Goal: Task Accomplishment & Management: Use online tool/utility

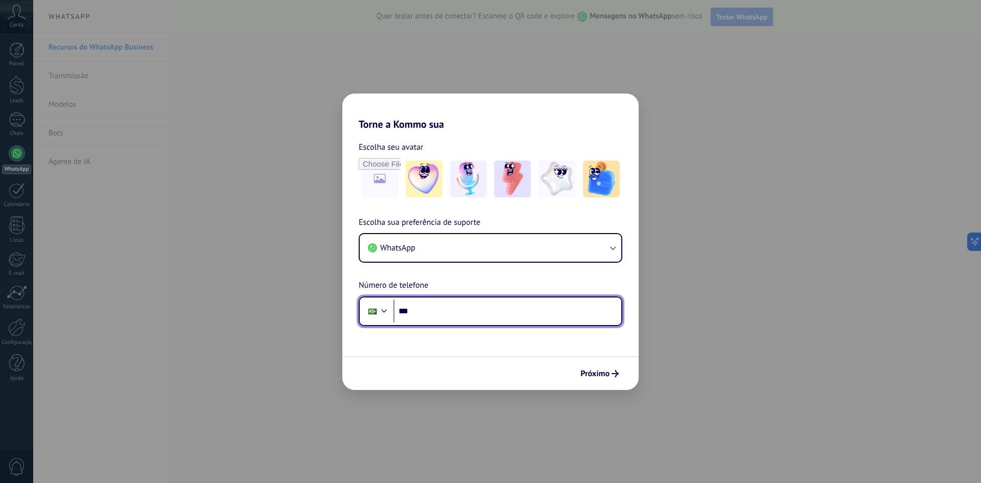
click at [432, 306] on input "***" at bounding box center [507, 311] width 228 height 24
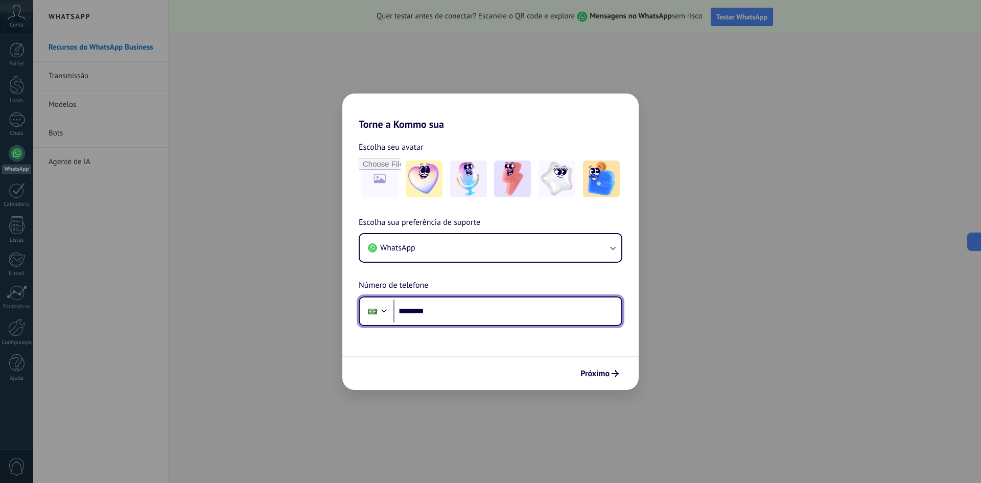
drag, startPoint x: 450, startPoint y: 294, endPoint x: 461, endPoint y: 320, distance: 28.4
click at [459, 316] on input "********" at bounding box center [507, 311] width 228 height 24
click at [450, 311] on input "********" at bounding box center [507, 311] width 228 height 24
type input "**********"
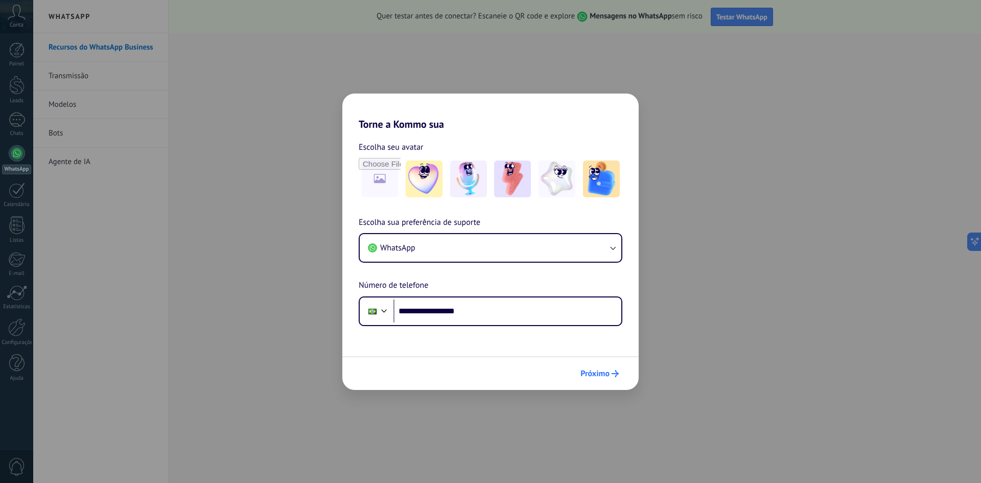
click at [591, 373] on span "Próximo" at bounding box center [594, 373] width 29 height 7
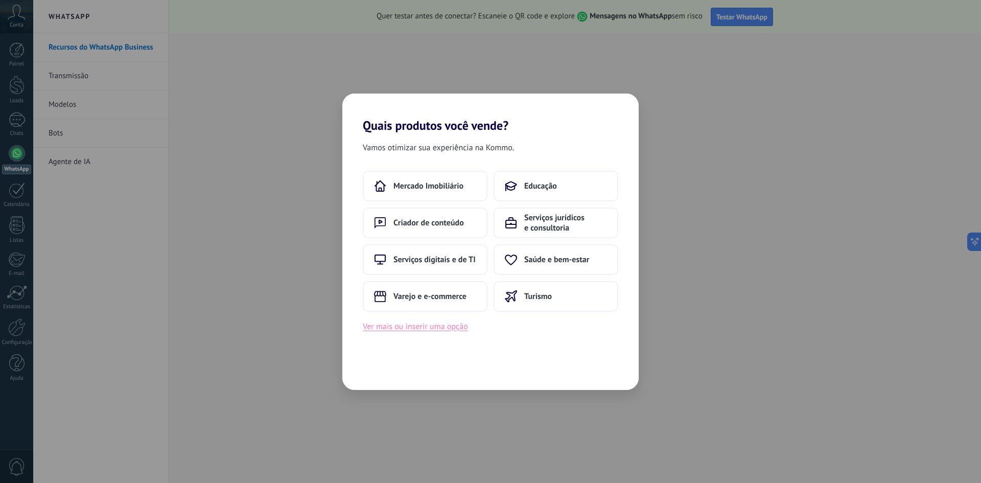
click at [458, 327] on button "Ver mais ou inserir uma opção" at bounding box center [415, 326] width 105 height 13
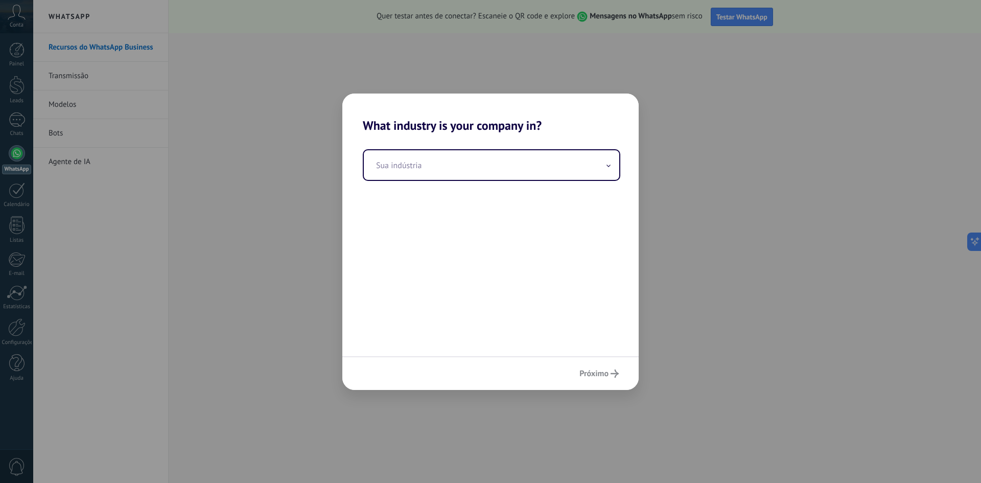
click at [416, 183] on div "Sua indústria" at bounding box center [490, 244] width 296 height 223
click at [416, 167] on input "text" at bounding box center [491, 165] width 255 height 30
type input "*"
type input "*****"
drag, startPoint x: 420, startPoint y: 170, endPoint x: 322, endPoint y: 175, distance: 97.7
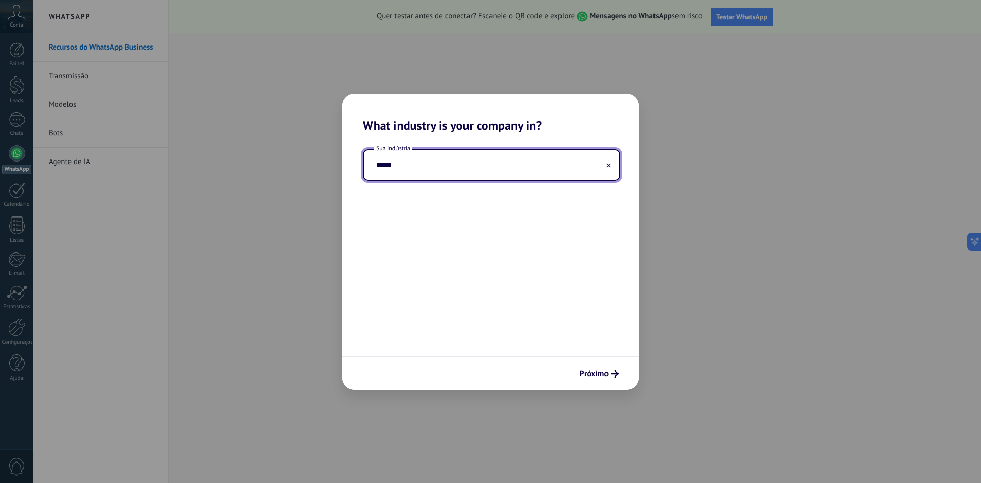
click at [322, 175] on div "What industry is your company in? Sua indústria ***** Próximo" at bounding box center [490, 241] width 981 height 483
type input "****"
click at [610, 163] on icon at bounding box center [609, 165] width 4 height 4
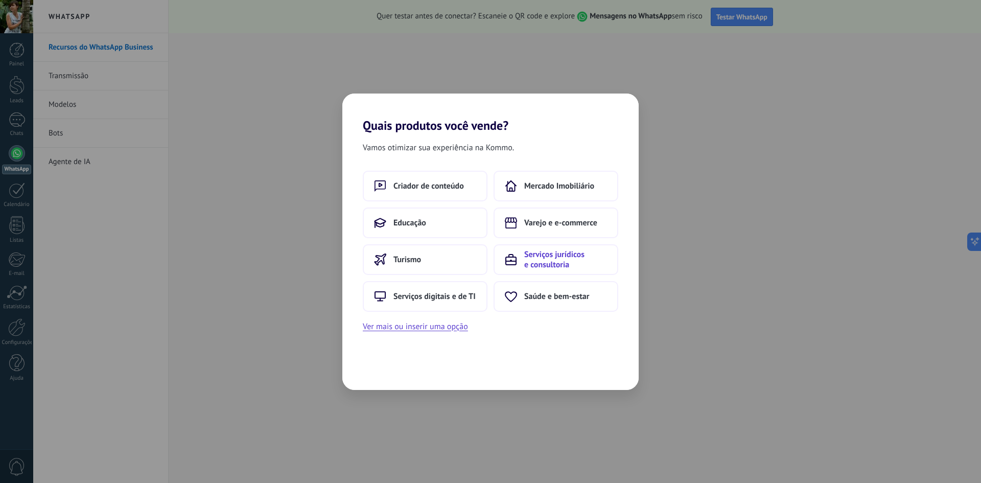
click at [552, 254] on span "Serviços jurídicos e consultoria" at bounding box center [565, 259] width 83 height 20
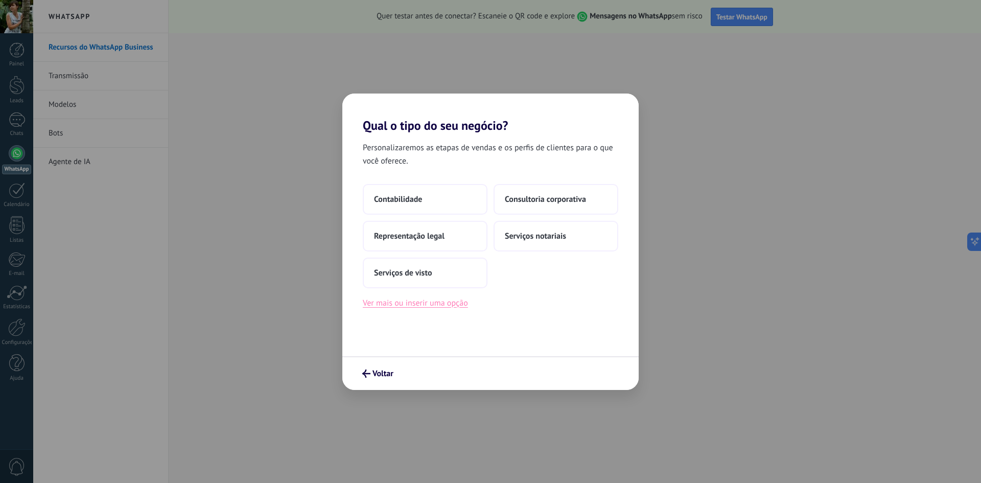
click at [441, 301] on button "Ver mais ou inserir uma opção" at bounding box center [415, 302] width 105 height 13
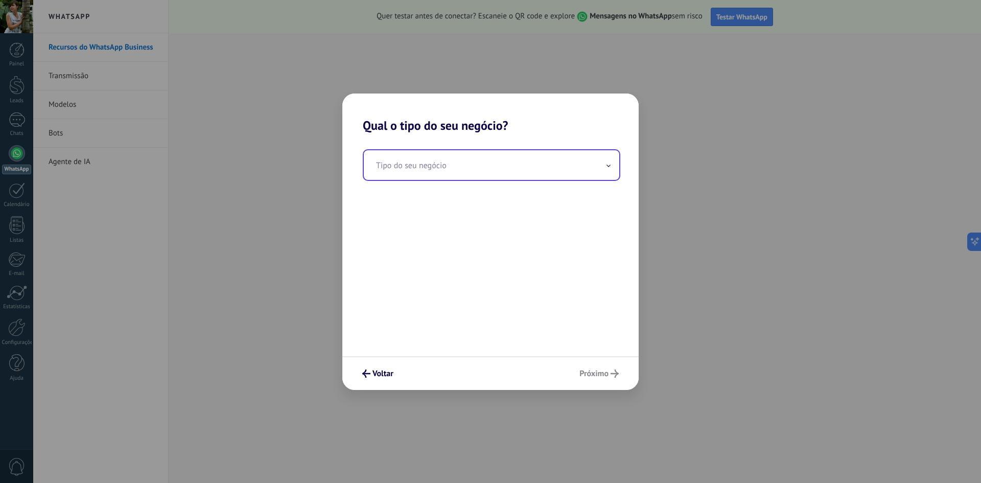
drag, startPoint x: 454, startPoint y: 152, endPoint x: 455, endPoint y: 161, distance: 9.8
click at [454, 157] on input "text" at bounding box center [491, 165] width 255 height 30
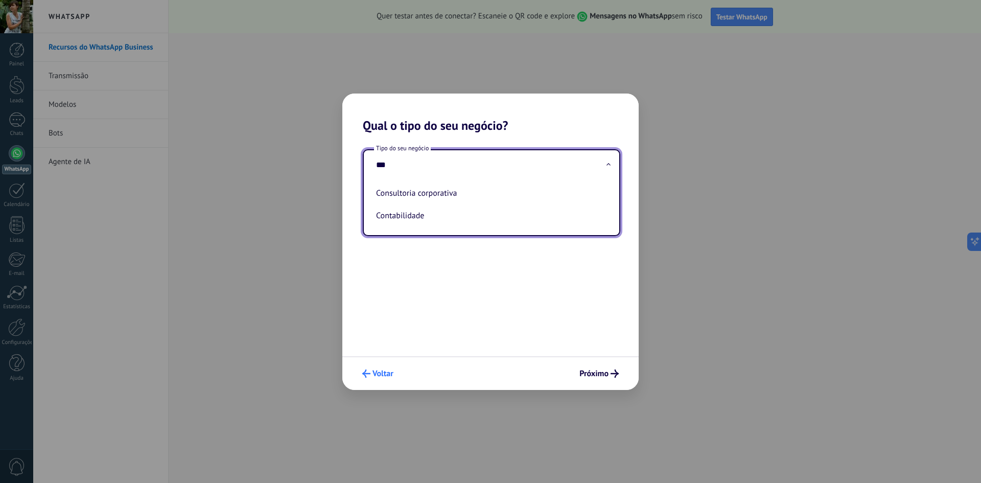
type input "***"
click at [390, 370] on span "Voltar" at bounding box center [383, 373] width 21 height 7
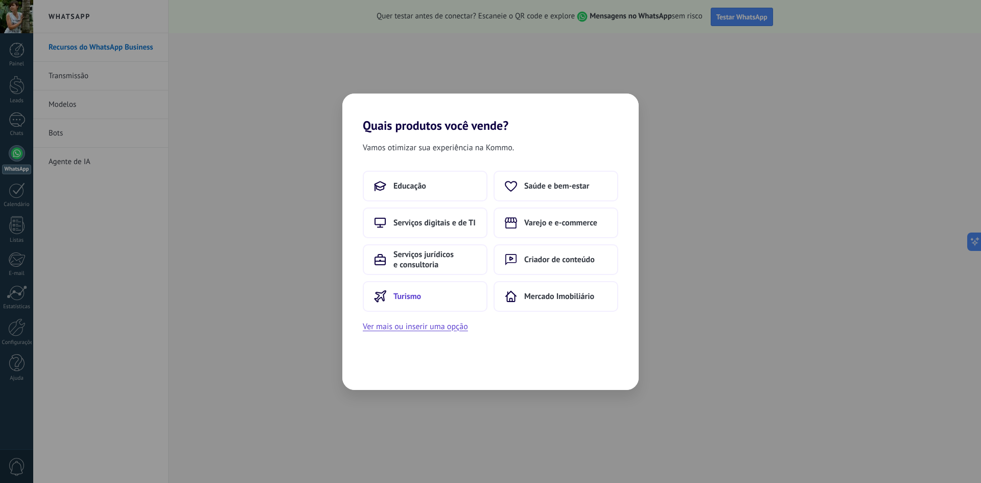
click at [463, 290] on button "Turismo" at bounding box center [425, 296] width 125 height 31
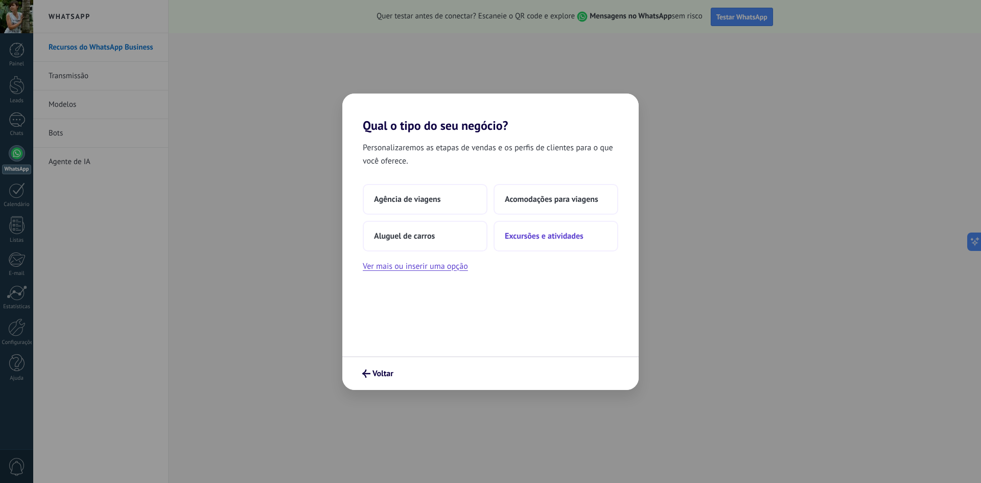
click at [565, 228] on button "Excursões e atividades" at bounding box center [556, 236] width 125 height 31
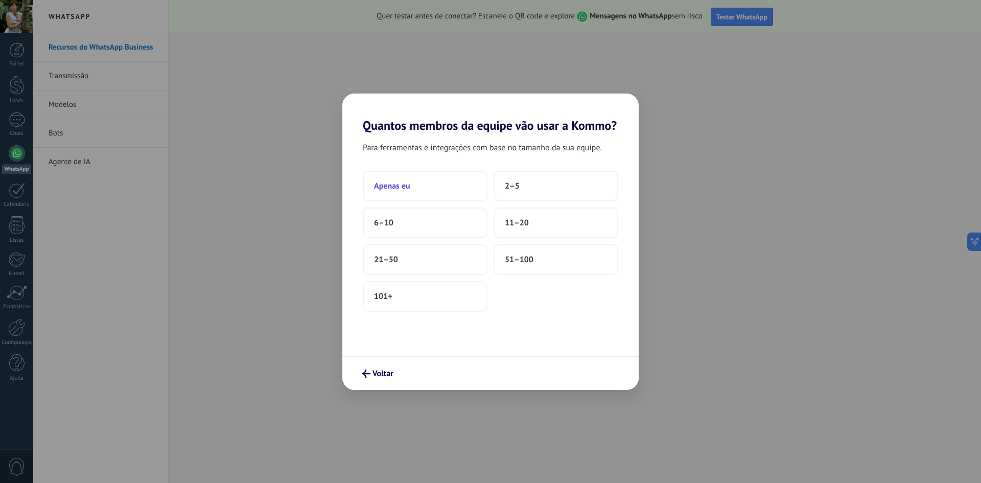
click at [447, 190] on button "Apenas eu" at bounding box center [425, 186] width 125 height 31
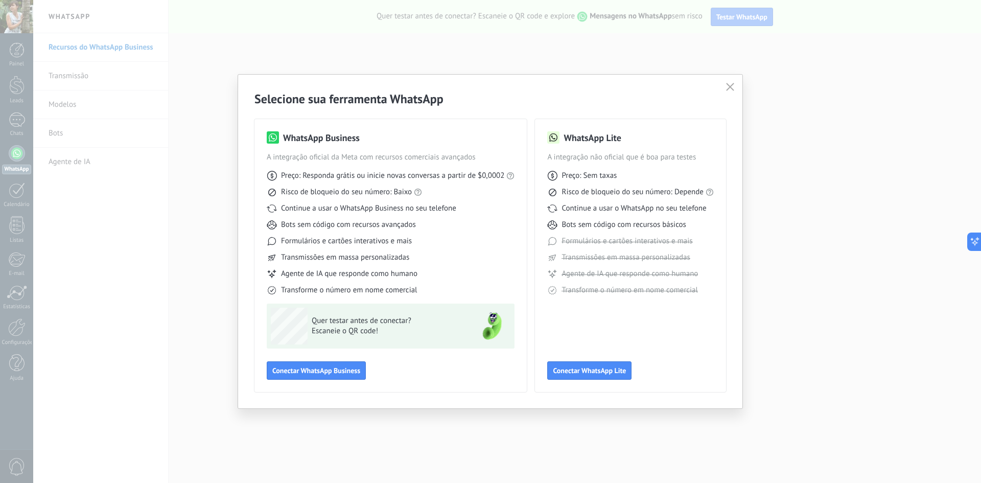
click at [437, 201] on div "Preço: Responda grátis ou inicie novas conversas a partir de $0,0002 Risco de b…" at bounding box center [391, 228] width 248 height 133
click at [360, 178] on span "Preço: Responda grátis ou inicie novas conversas a partir de $0,0002" at bounding box center [392, 176] width 223 height 10
click at [511, 157] on link "preços atuais da Meta" at bounding box center [530, 158] width 71 height 10
drag, startPoint x: 477, startPoint y: 176, endPoint x: 501, endPoint y: 184, distance: 24.9
click at [501, 184] on div "Preço: Responda grátis ou inicie novas conversas a partir de $0,0002 Risco de b…" at bounding box center [391, 228] width 248 height 133
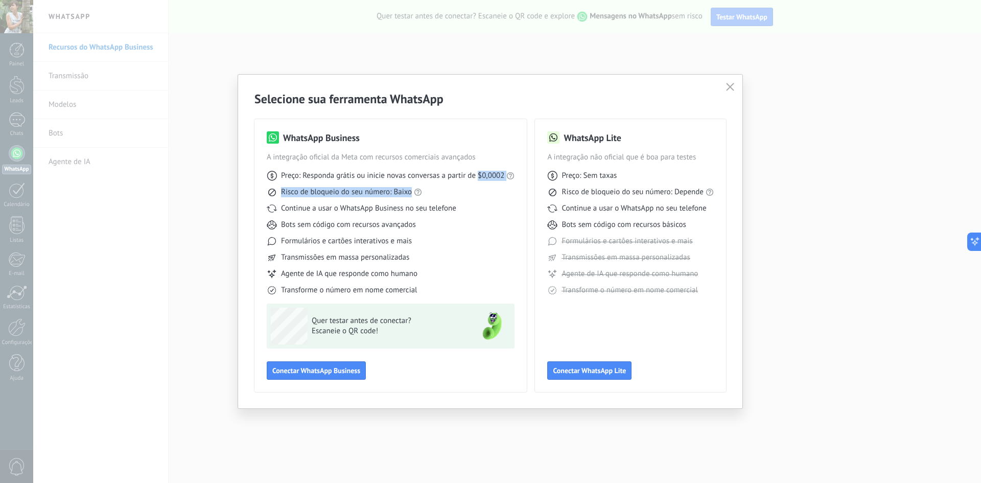
drag, startPoint x: 493, startPoint y: 192, endPoint x: 501, endPoint y: 178, distance: 16.0
click at [494, 192] on div "Risco de bloqueio do seu número: Baixo" at bounding box center [391, 192] width 248 height 10
click at [483, 154] on span "A integração oficial da Meta com recursos comerciais avançados" at bounding box center [391, 157] width 248 height 10
drag, startPoint x: 478, startPoint y: 173, endPoint x: 504, endPoint y: 176, distance: 25.7
click at [504, 176] on span "Preço: Responda grátis ou inicie novas conversas a partir de $0,0002" at bounding box center [392, 176] width 223 height 10
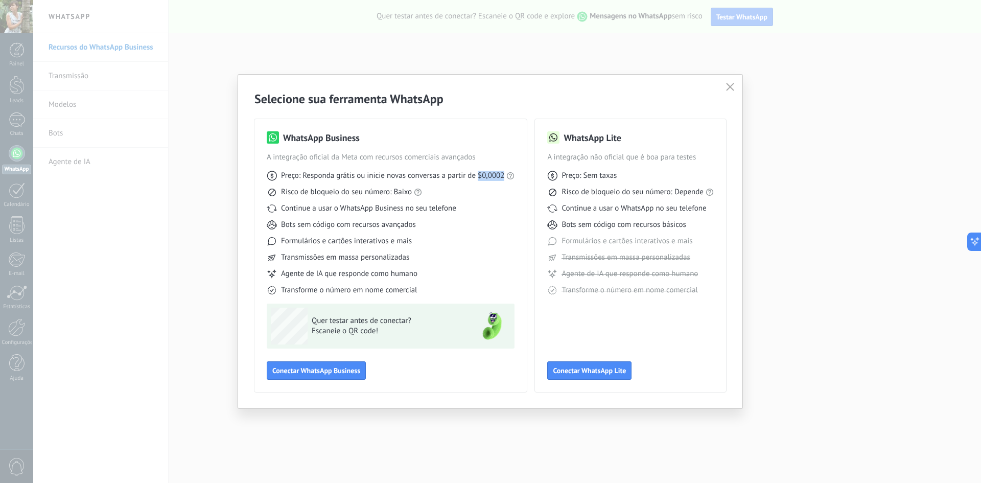
copy span "$0,0002"
click at [325, 374] on span "Conectar WhatsApp Business" at bounding box center [316, 370] width 88 height 7
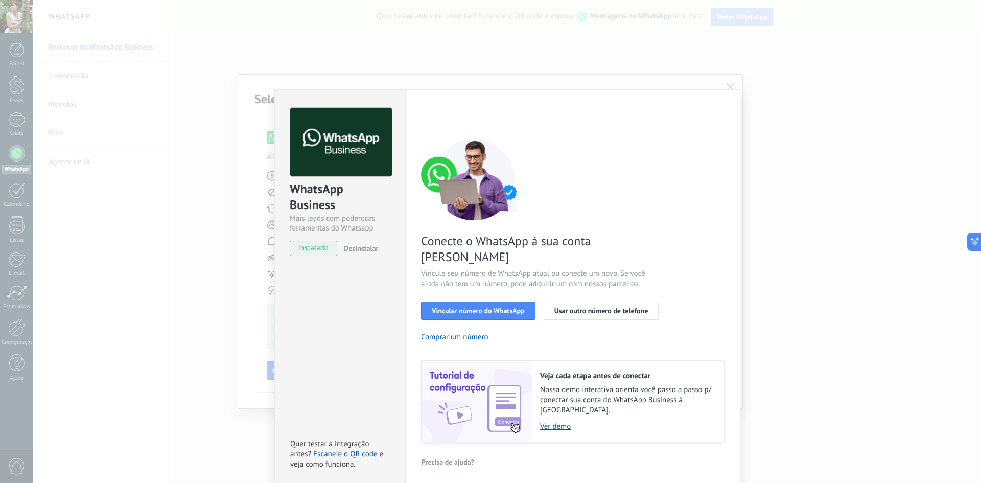
click at [324, 246] on span "instalado" at bounding box center [313, 248] width 46 height 15
click at [512, 307] on span "Vincular número do WhatsApp" at bounding box center [478, 310] width 93 height 7
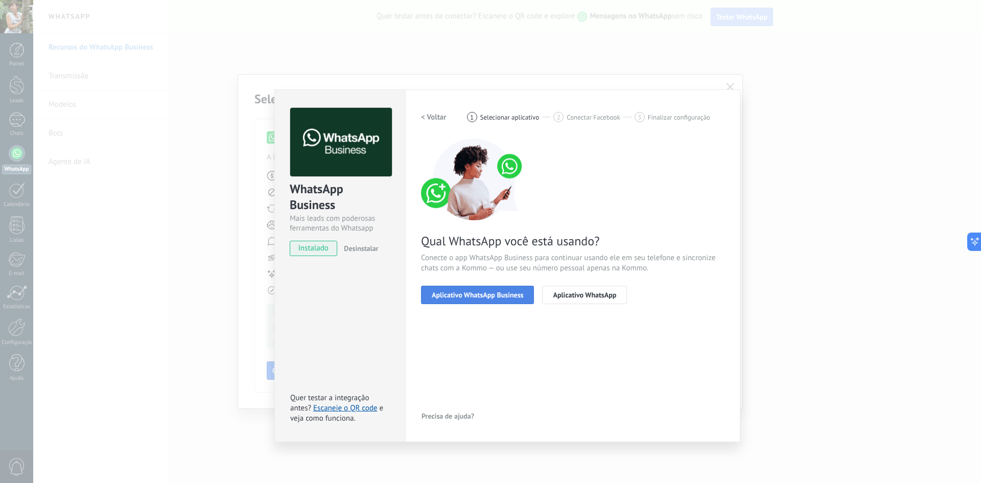
click at [473, 296] on span "Aplicativo WhatsApp Business" at bounding box center [477, 294] width 91 height 7
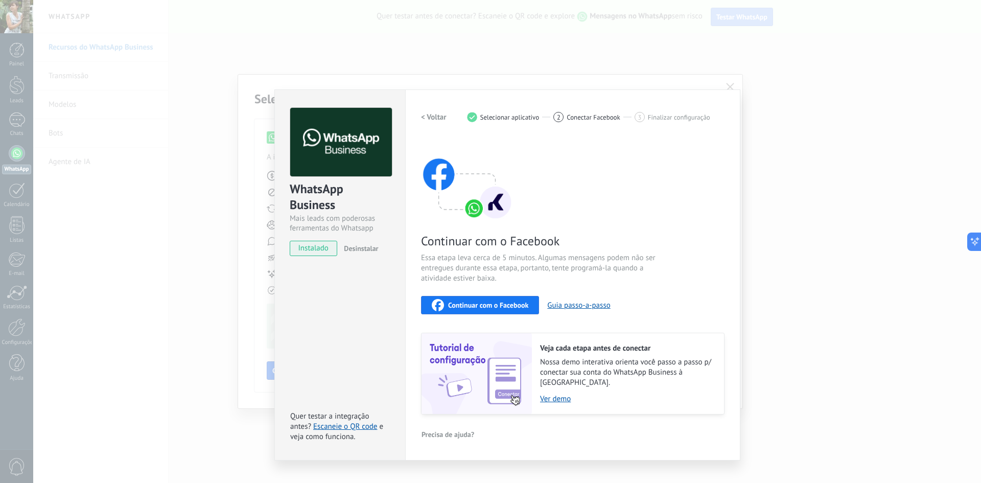
click at [492, 304] on span "Continuar com o Facebook" at bounding box center [488, 304] width 80 height 7
click at [498, 301] on span "Continuar com o Facebook" at bounding box center [488, 304] width 80 height 7
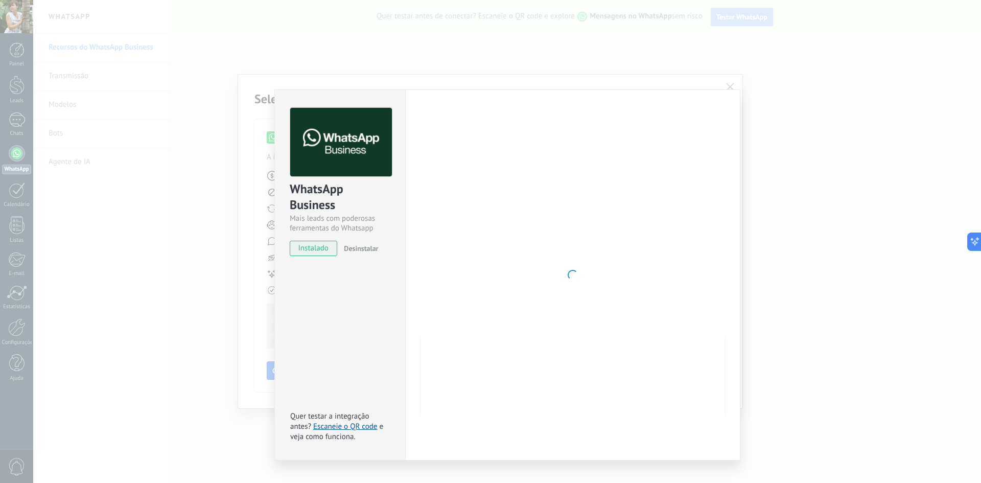
drag, startPoint x: 720, startPoint y: 141, endPoint x: 714, endPoint y: 147, distance: 8.3
click at [716, 145] on div at bounding box center [573, 275] width 304 height 334
drag, startPoint x: 818, startPoint y: 83, endPoint x: 809, endPoint y: 103, distance: 21.5
click at [817, 86] on div "WhatsApp Business Mais leads com poderosas ferramentas do Whatsapp instalado De…" at bounding box center [507, 241] width 948 height 483
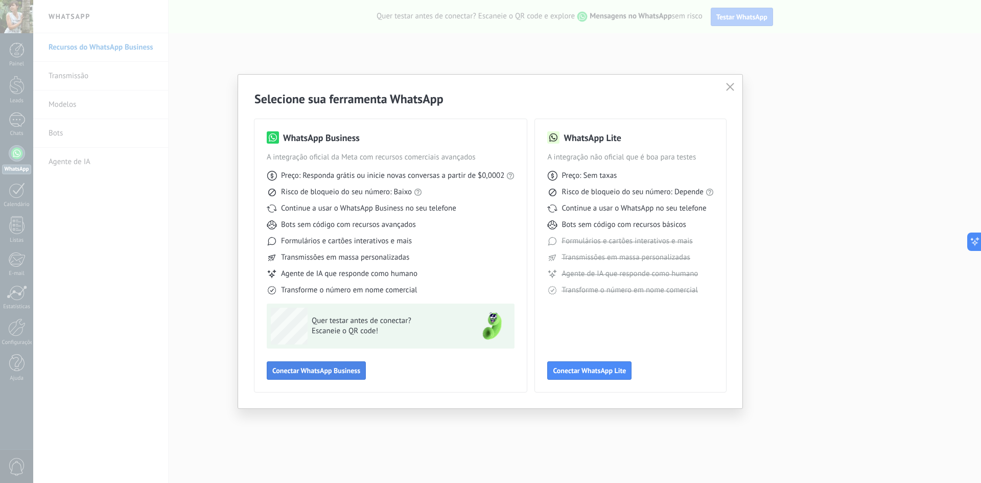
click at [329, 371] on span "Conectar WhatsApp Business" at bounding box center [316, 370] width 88 height 7
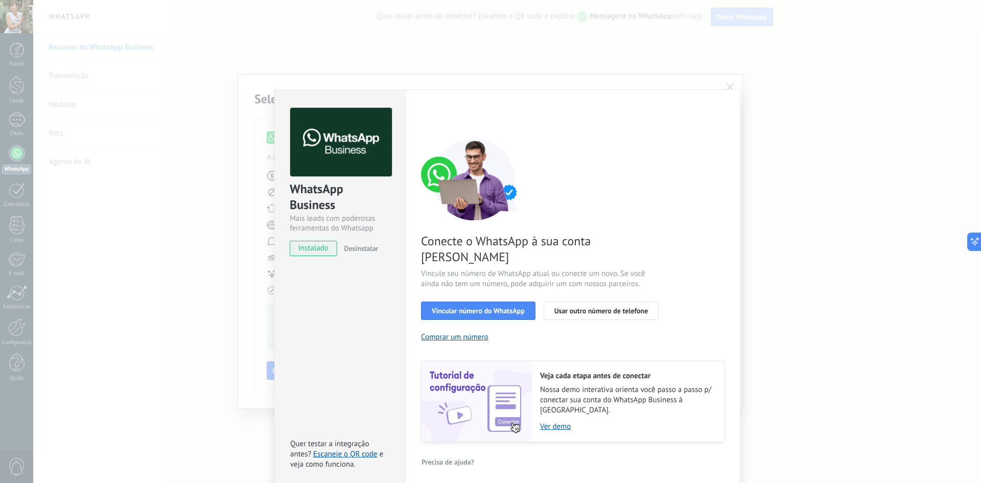
click at [489, 305] on div "Conecte o WhatsApp à sua conta Kommo Vincule seu número de WhatsApp atual ou co…" at bounding box center [573, 290] width 304 height 304
click at [510, 301] on button "Vincular número do WhatsApp" at bounding box center [478, 310] width 114 height 18
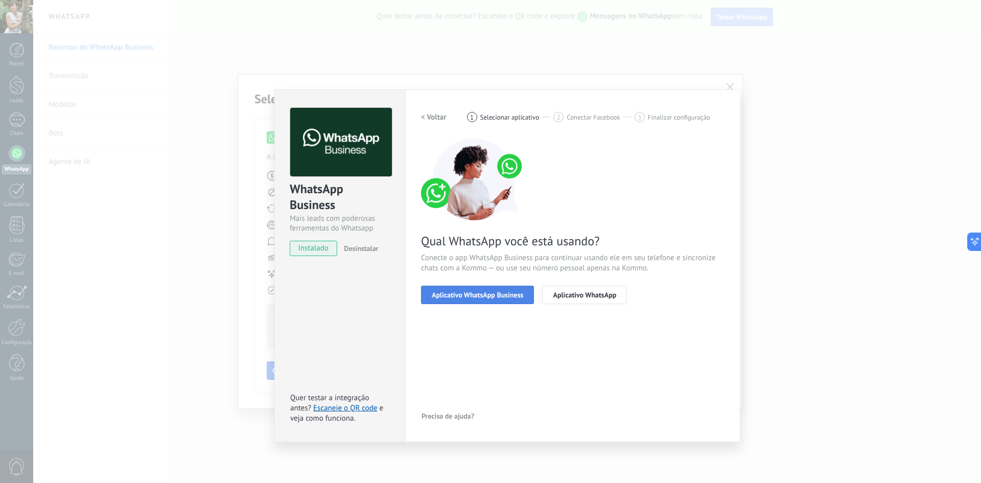
click at [516, 295] on span "Aplicativo WhatsApp Business" at bounding box center [477, 294] width 91 height 7
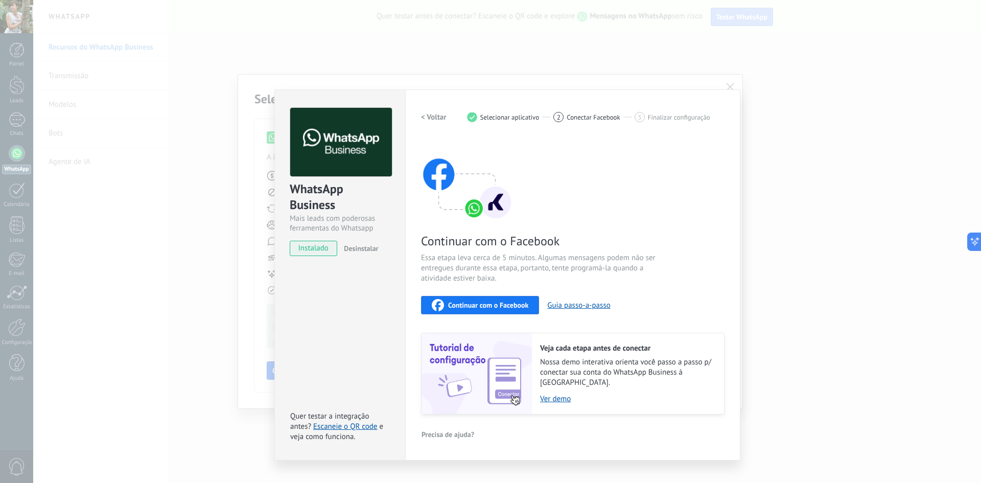
click at [461, 305] on span "Continuar com o Facebook" at bounding box center [488, 304] width 80 height 7
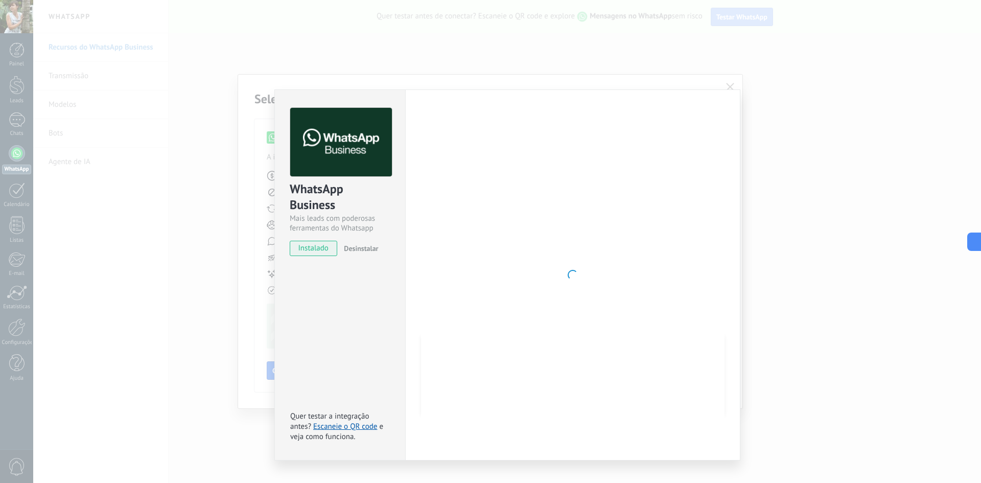
drag, startPoint x: 336, startPoint y: 291, endPoint x: 370, endPoint y: 294, distance: 34.4
click at [339, 291] on div "WhatsApp Business Mais leads com poderosas ferramentas do Whatsapp instalado De…" at bounding box center [339, 274] width 131 height 371
click at [516, 275] on div at bounding box center [573, 275] width 304 height 334
click at [370, 249] on span "Desinstalar" at bounding box center [361, 248] width 34 height 9
drag, startPoint x: 689, startPoint y: 105, endPoint x: 475, endPoint y: 119, distance: 214.5
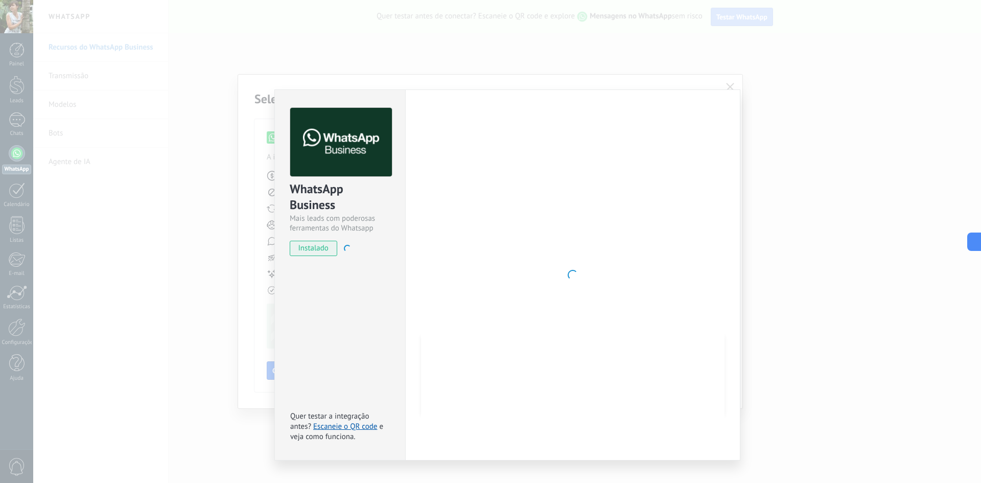
click at [685, 107] on div "Configurações Autorização This tab logs the users who have granted integration …" at bounding box center [572, 274] width 335 height 371
drag, startPoint x: 318, startPoint y: 244, endPoint x: 319, endPoint y: 252, distance: 8.2
click at [319, 249] on div "WhatsApp Business Mais leads com poderosas ferramentas do Whatsapp instalado De…" at bounding box center [340, 177] width 130 height 174
click at [319, 252] on span "instalado" at bounding box center [313, 248] width 46 height 15
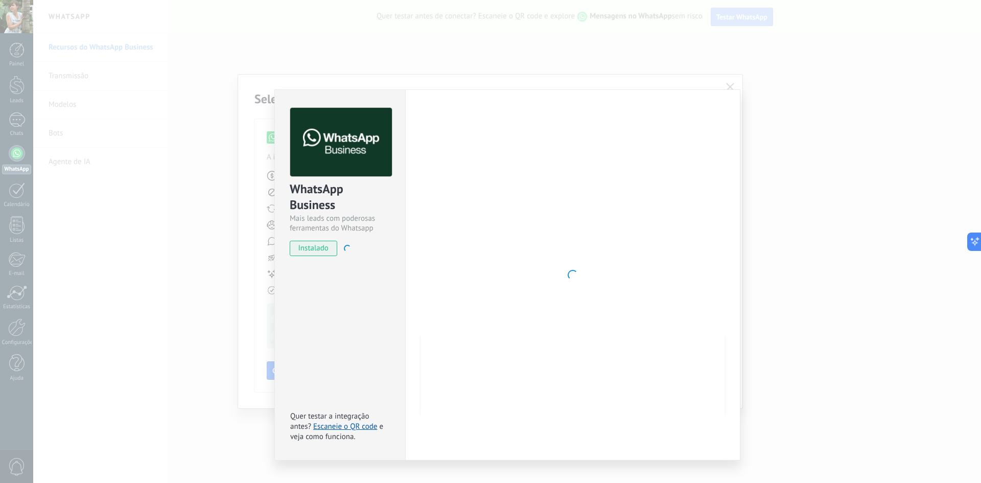
drag, startPoint x: 826, startPoint y: 332, endPoint x: 820, endPoint y: 323, distance: 10.6
click at [825, 332] on div "WhatsApp Business Mais leads com poderosas ferramentas do Whatsapp instalado De…" at bounding box center [507, 241] width 948 height 483
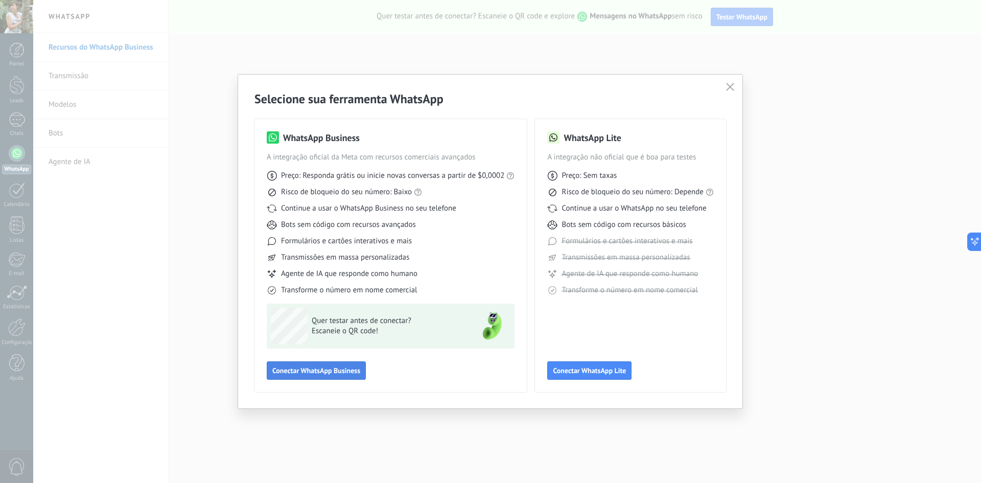
click at [299, 371] on span "Conectar WhatsApp Business" at bounding box center [316, 370] width 88 height 7
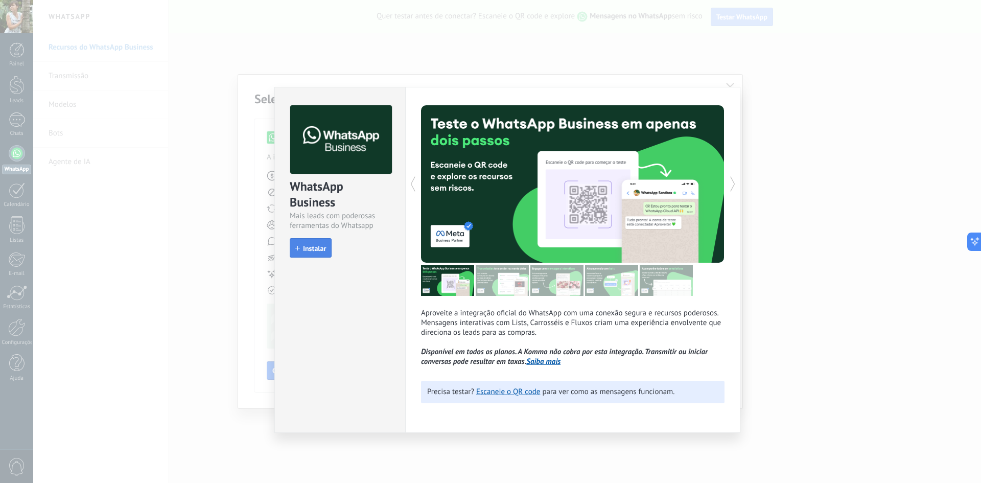
click at [322, 252] on span "Instalar" at bounding box center [314, 248] width 23 height 7
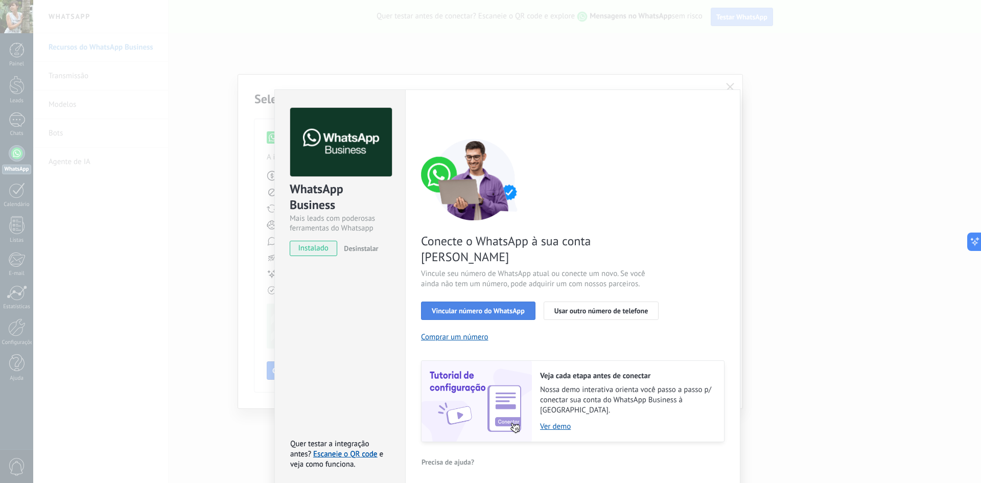
click at [459, 307] on span "Vincular número do WhatsApp" at bounding box center [478, 310] width 93 height 7
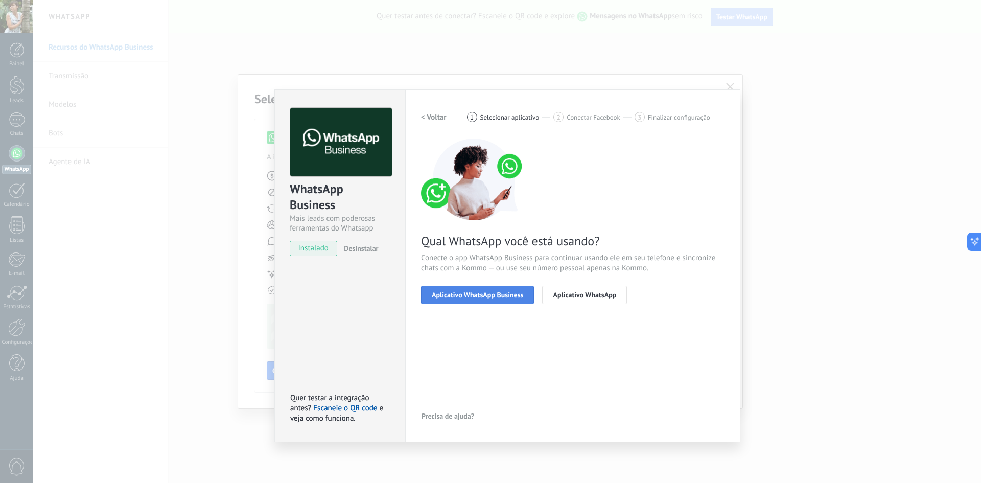
click at [480, 294] on span "Aplicativo WhatsApp Business" at bounding box center [477, 294] width 91 height 7
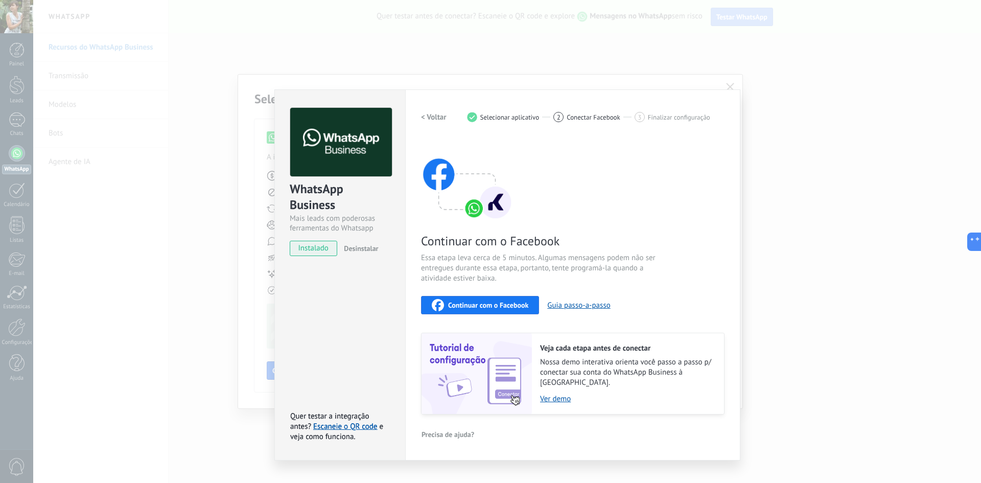
click at [466, 303] on span "Continuar com o Facebook" at bounding box center [488, 304] width 80 height 7
